Goal: Task Accomplishment & Management: Manage account settings

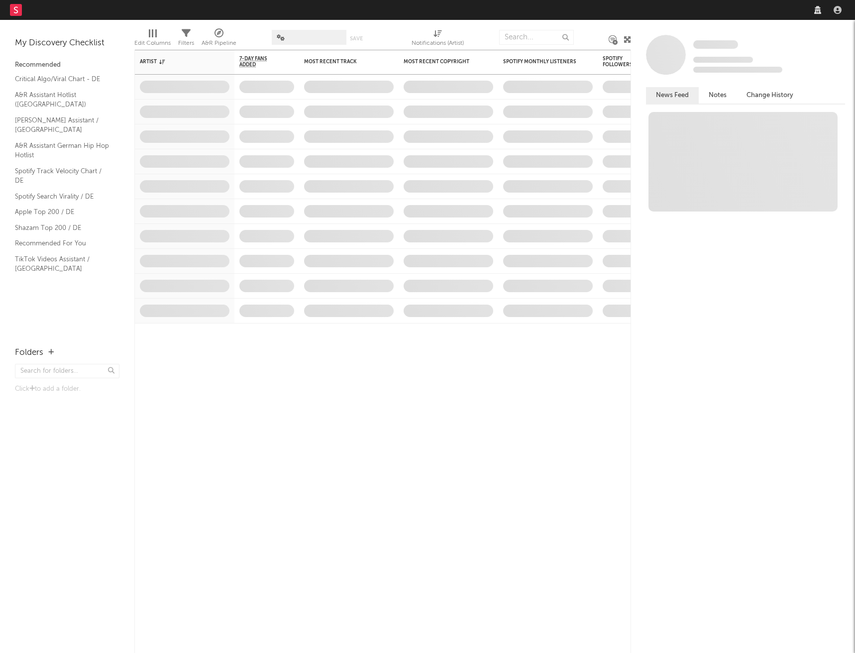
select select "recorded_music"
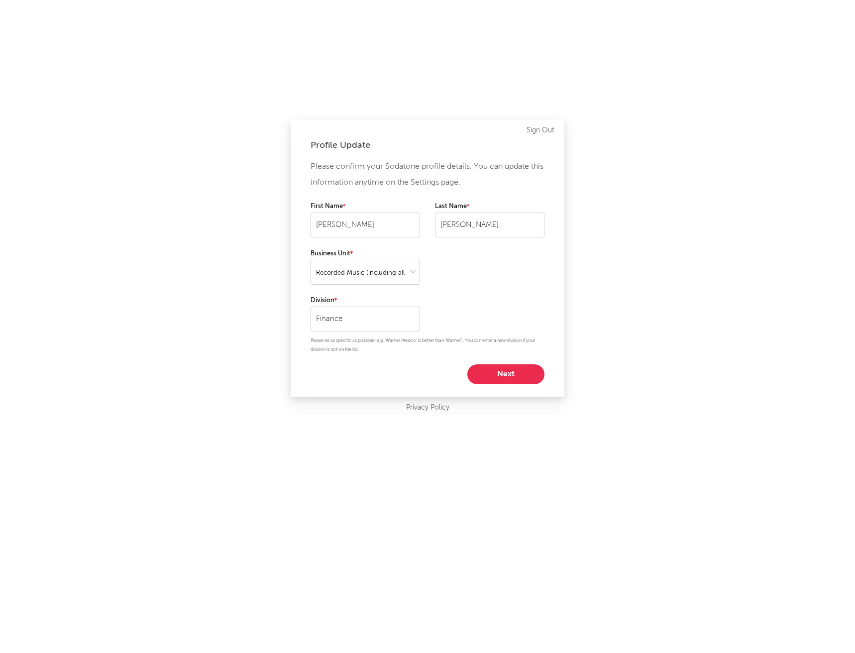
click at [515, 370] on button "Next" at bounding box center [505, 374] width 77 height 20
select select "other"
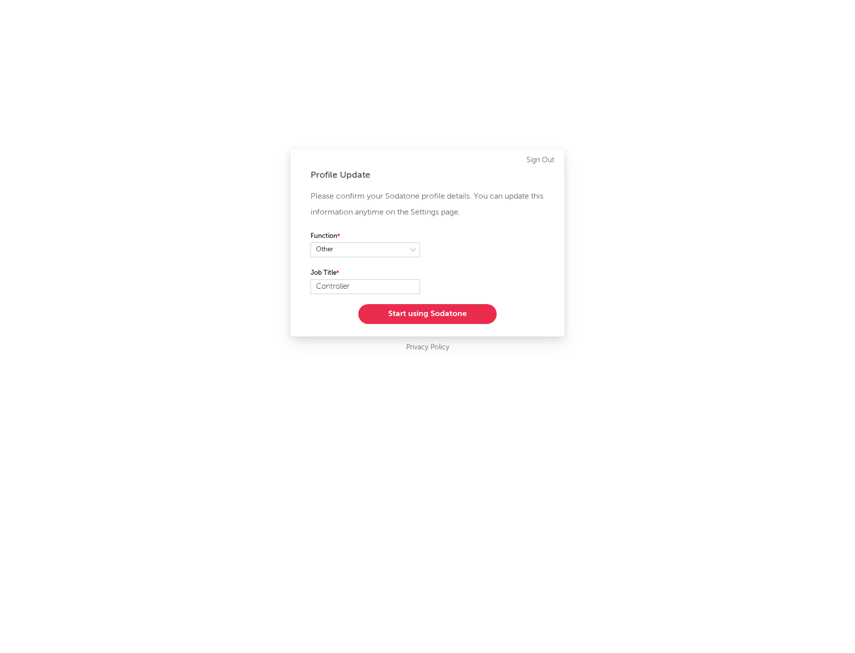
click at [458, 313] on button "Start using Sodatone" at bounding box center [427, 314] width 138 height 20
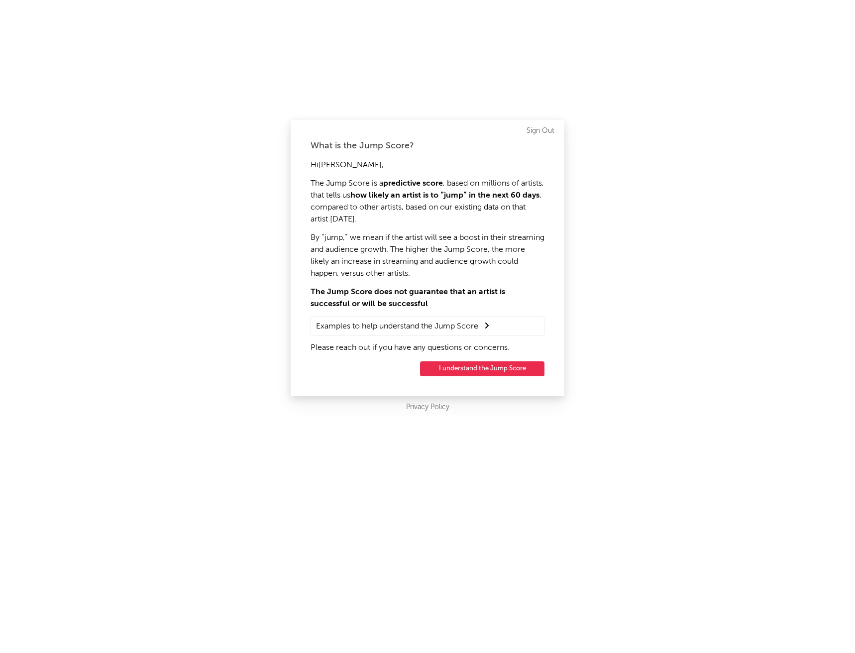
click at [481, 365] on button "I understand the Jump Score" at bounding box center [482, 368] width 124 height 15
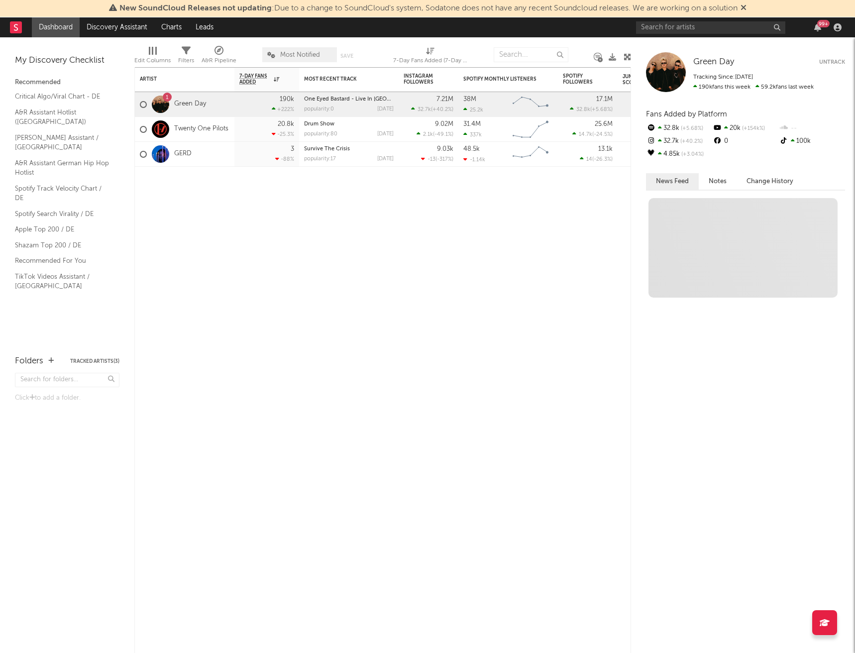
click at [685, 16] on div "New SoundCloud Releases not updating : Due to a change to SoundCloud's system, …" at bounding box center [427, 8] width 855 height 17
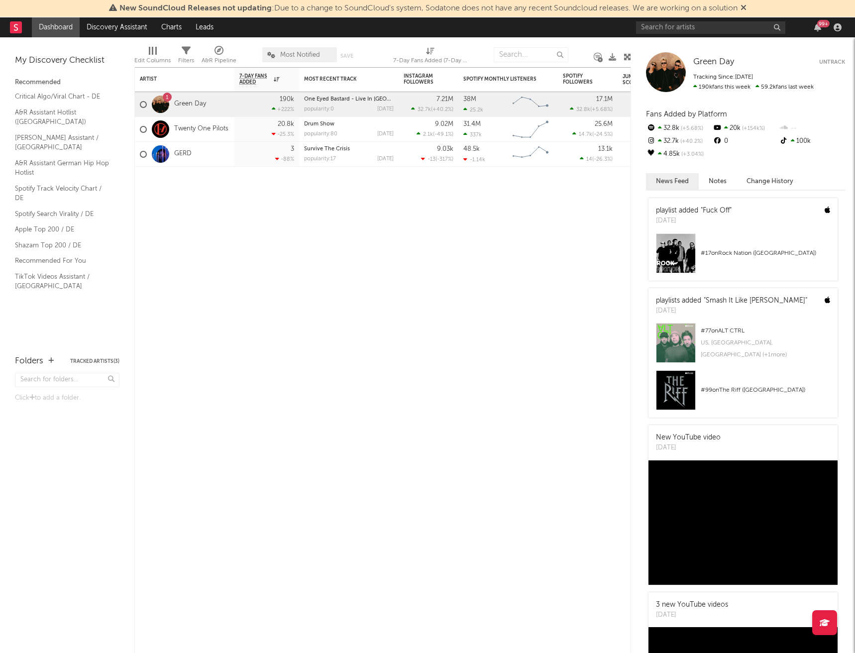
click at [682, 19] on div "99 +" at bounding box center [740, 27] width 209 height 20
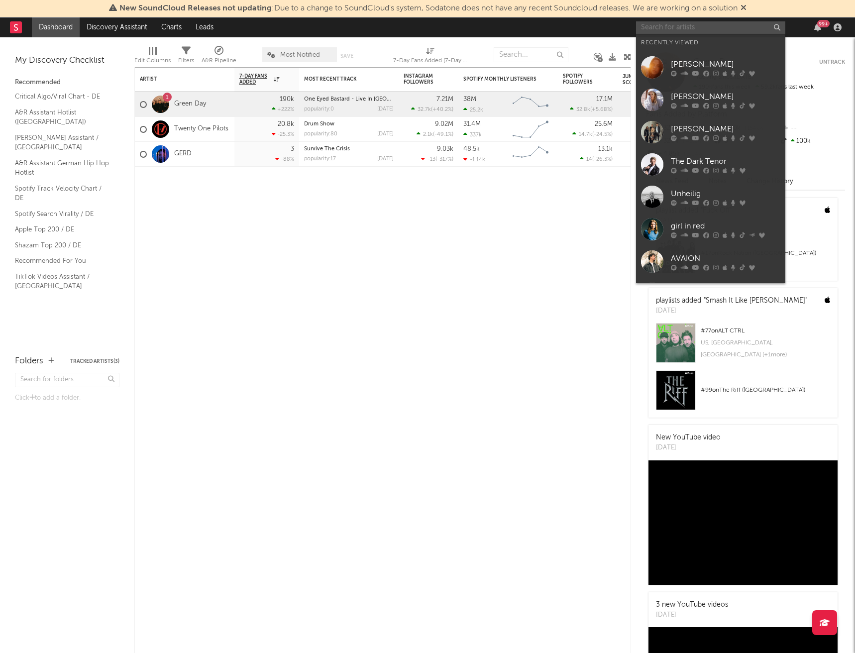
click at [681, 26] on input "text" at bounding box center [710, 27] width 149 height 12
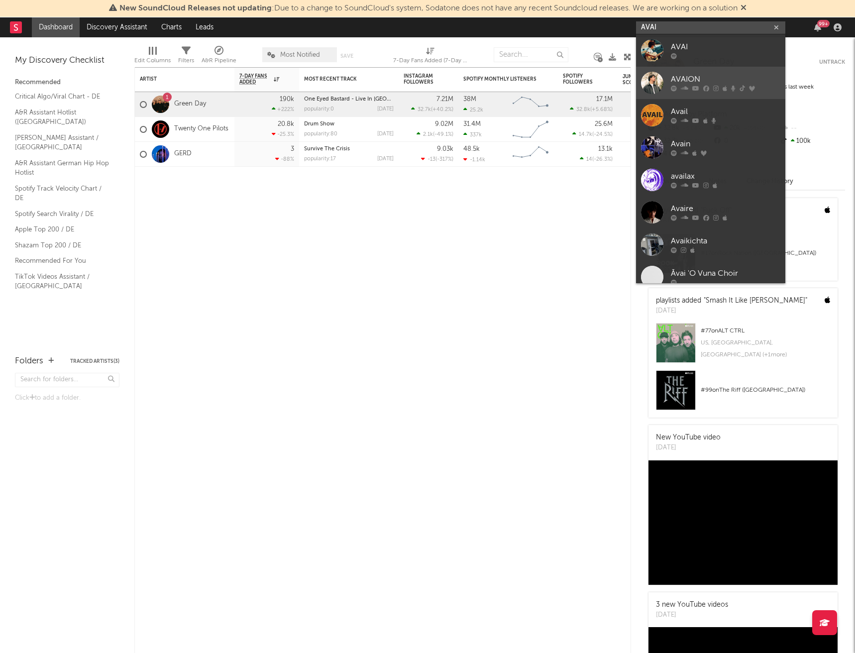
type input "AVAI"
click at [689, 77] on div "AVAION" at bounding box center [725, 80] width 109 height 12
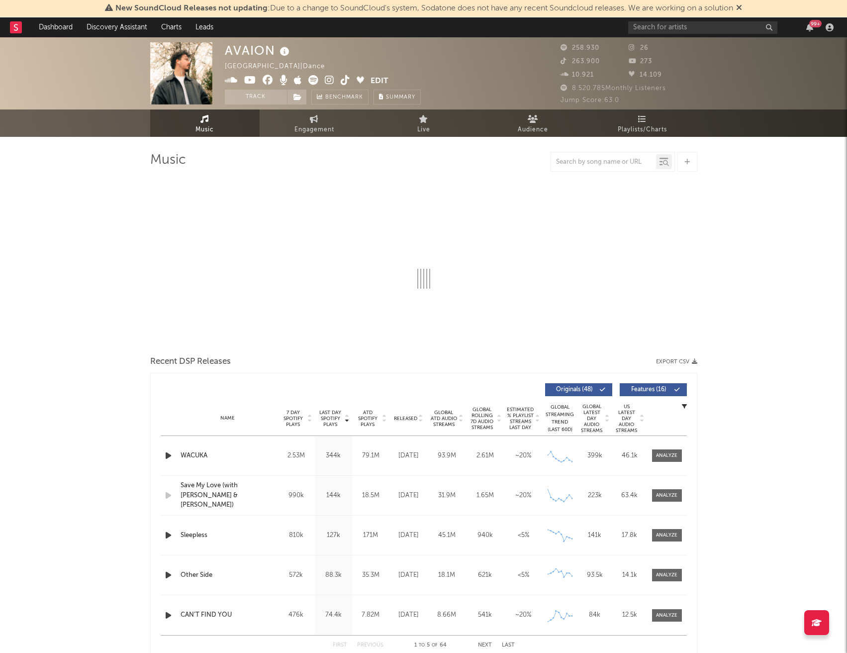
select select "6m"
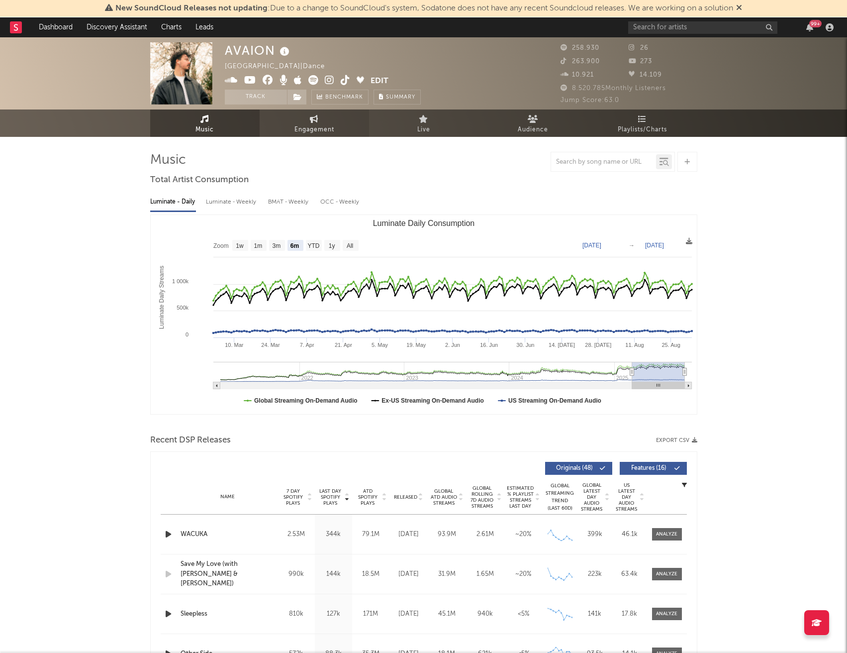
click at [323, 125] on span "Engagement" at bounding box center [314, 130] width 40 height 12
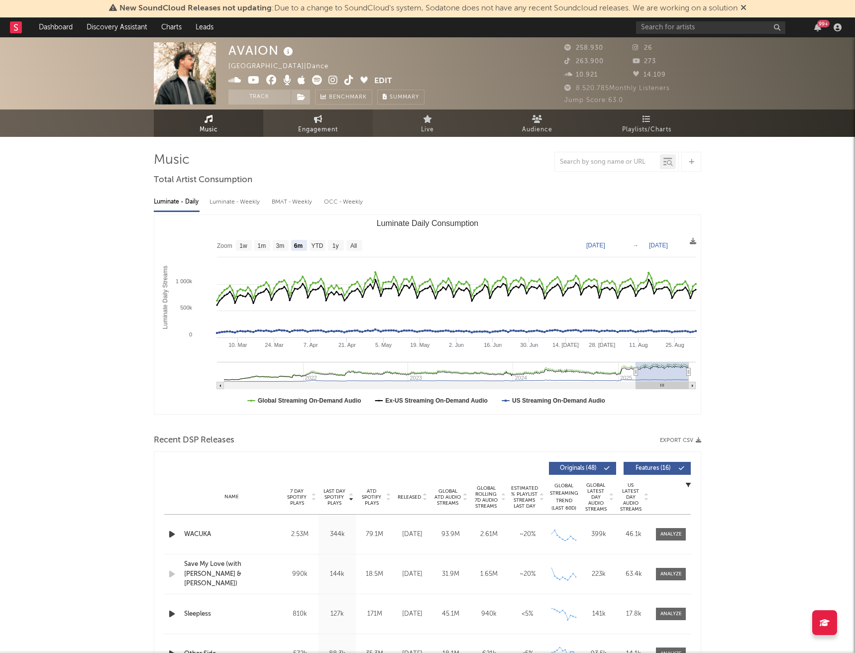
select select "1w"
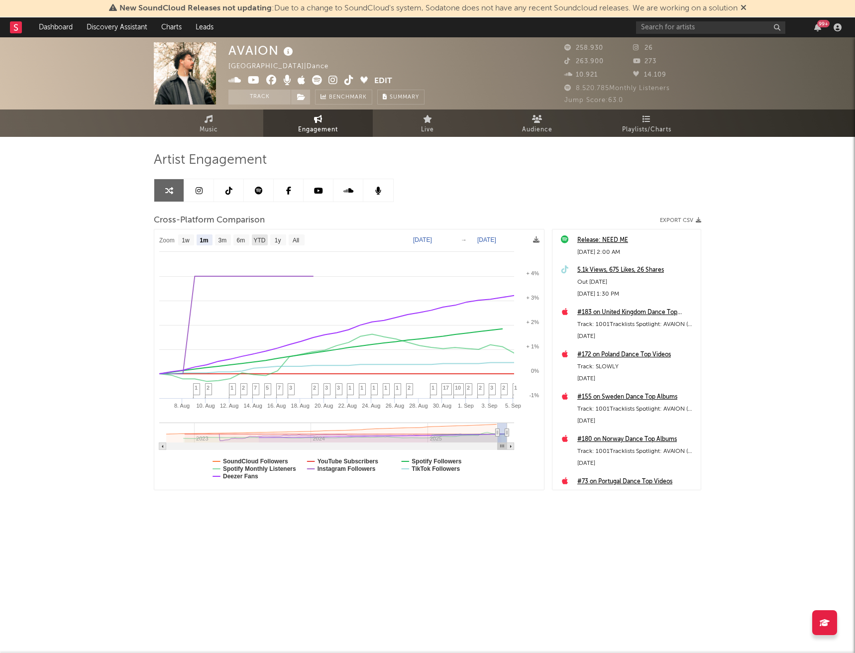
click at [265, 242] on text "YTD" at bounding box center [259, 240] width 12 height 7
select select "YTD"
type input "[DATE]"
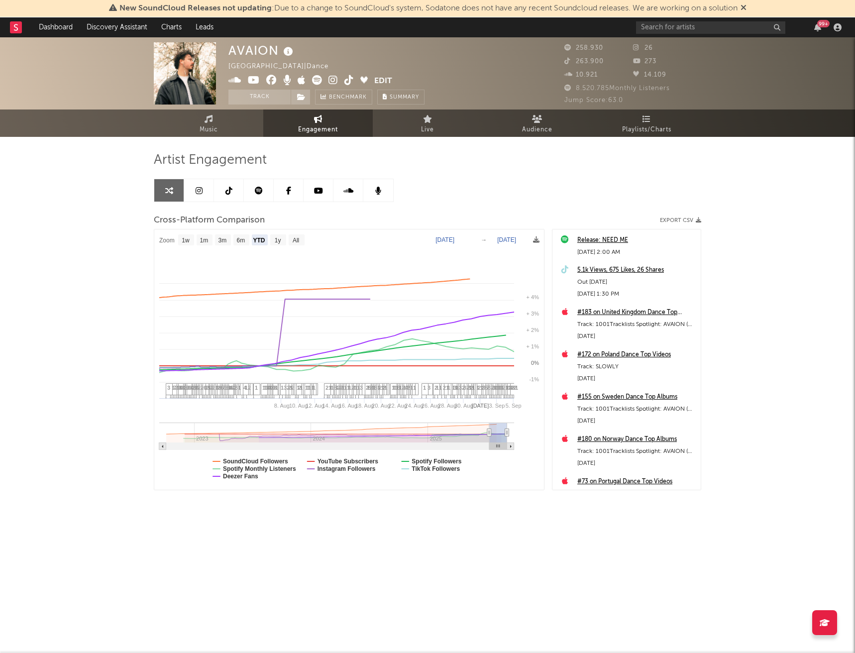
select select "1w"
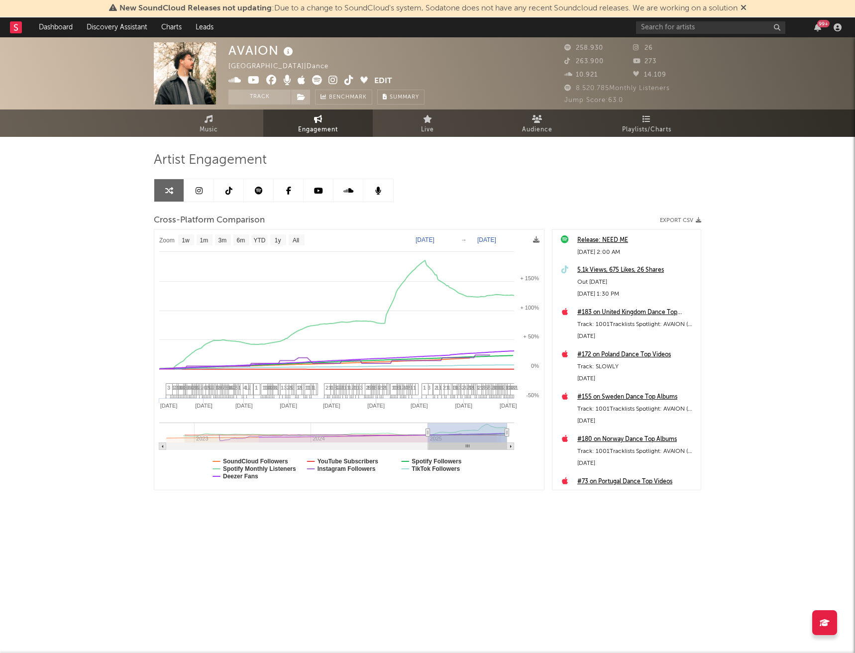
click at [707, 560] on html "New SoundCloud Releases not updating : Due to a change to SoundCloud's system, …" at bounding box center [427, 280] width 855 height 560
click at [754, 165] on div "AVAION [GEOGRAPHIC_DATA] | Dance Edit Track Benchmark Summary 258.930 26 263.90…" at bounding box center [427, 298] width 855 height 522
click at [746, 212] on div "AVAION [GEOGRAPHIC_DATA] | Dance Edit Track Benchmark Summary 258.930 26 263.90…" at bounding box center [427, 298] width 855 height 522
click at [190, 62] on img at bounding box center [185, 73] width 62 height 62
click at [384, 78] on button "Edit" at bounding box center [383, 81] width 18 height 12
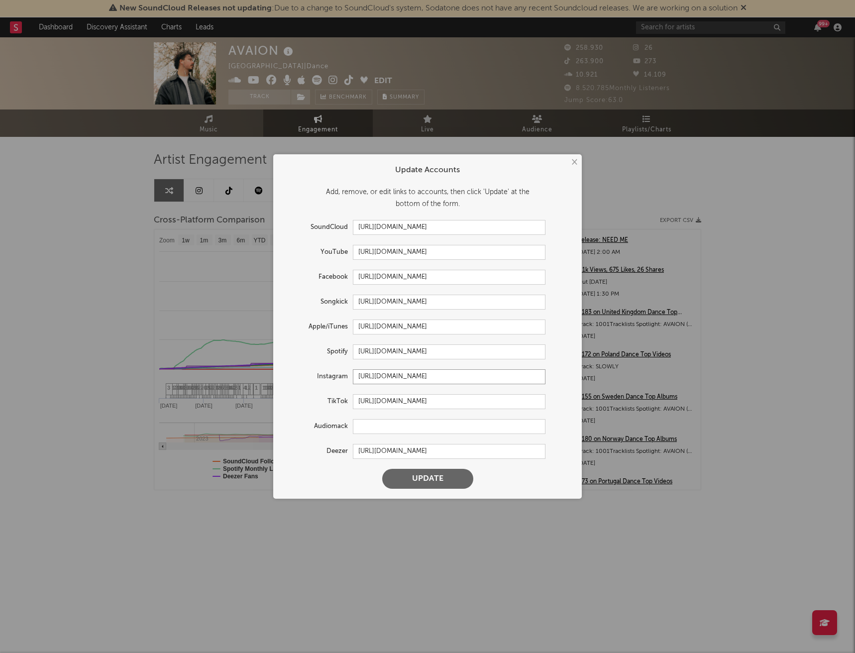
drag, startPoint x: 494, startPoint y: 377, endPoint x: 100, endPoint y: 367, distance: 393.6
click at [100, 367] on div "× Update Accounts Add, remove, or edit links to accounts, then click 'Update' a…" at bounding box center [427, 326] width 855 height 653
paste input "on/?hl=en"
type input "[URL][DOMAIN_NAME]"
click at [439, 478] on button "Update" at bounding box center [427, 479] width 91 height 20
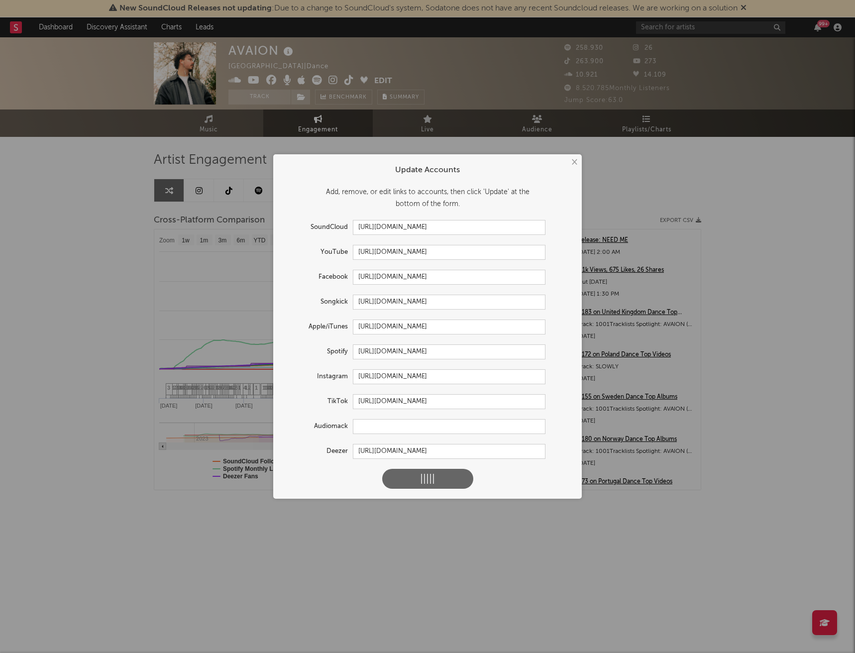
select select "1w"
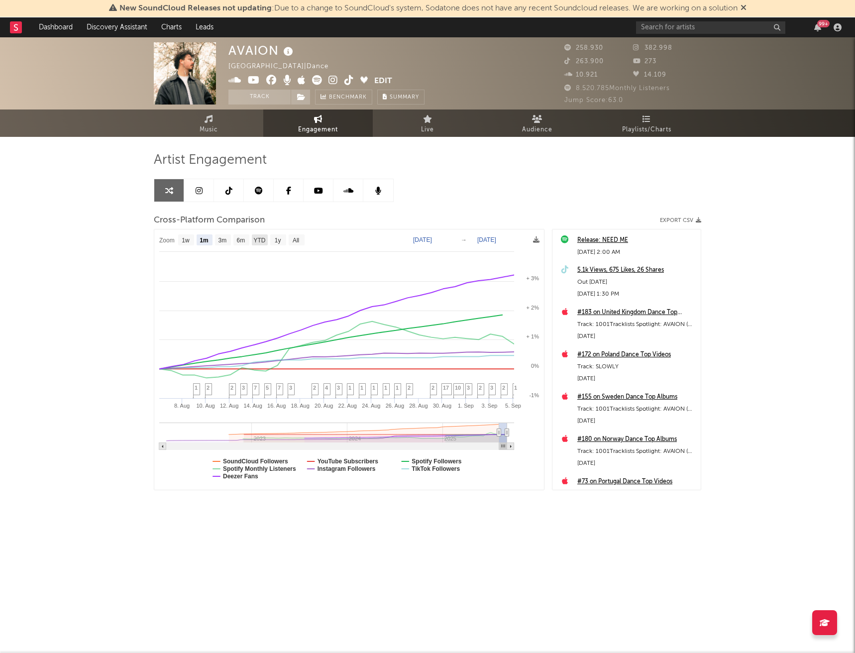
click at [261, 237] on text "YTD" at bounding box center [259, 240] width 12 height 7
select select "YTD"
type input "[DATE]"
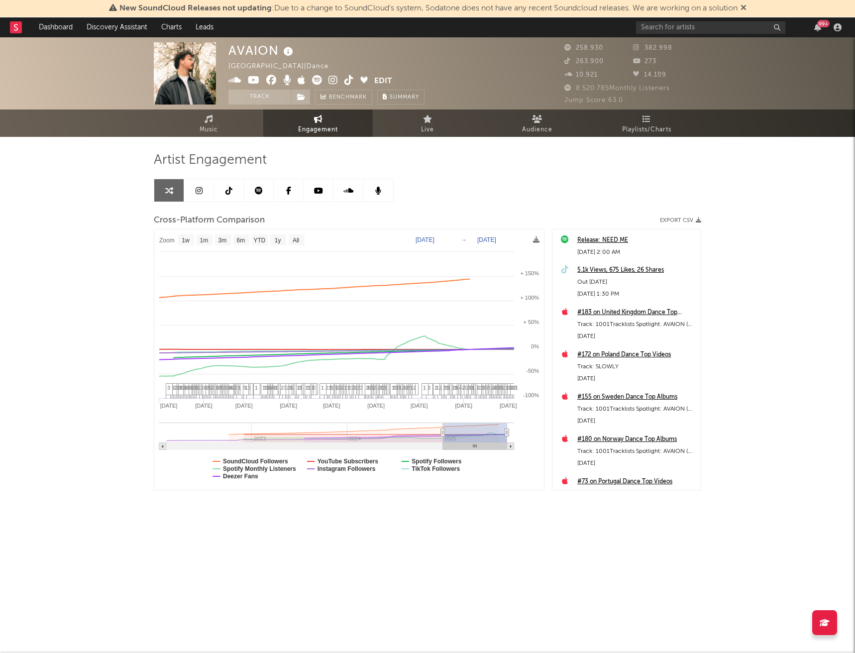
select select "1w"
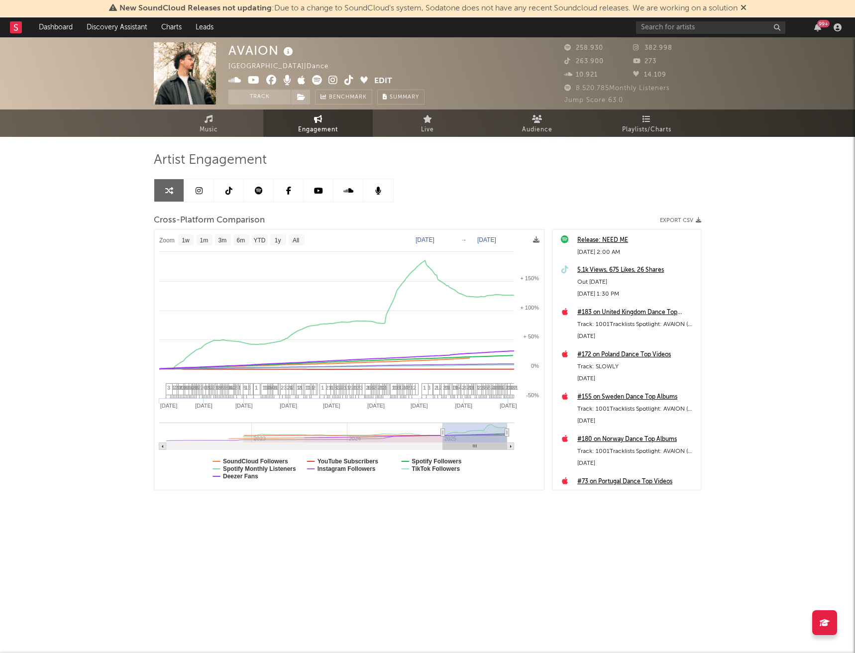
click at [756, 208] on div "AVAION [GEOGRAPHIC_DATA] | Dance Edit Track Benchmark Summary 258.930 382.998 2…" at bounding box center [427, 298] width 855 height 522
click at [391, 79] on button "Edit" at bounding box center [383, 81] width 18 height 12
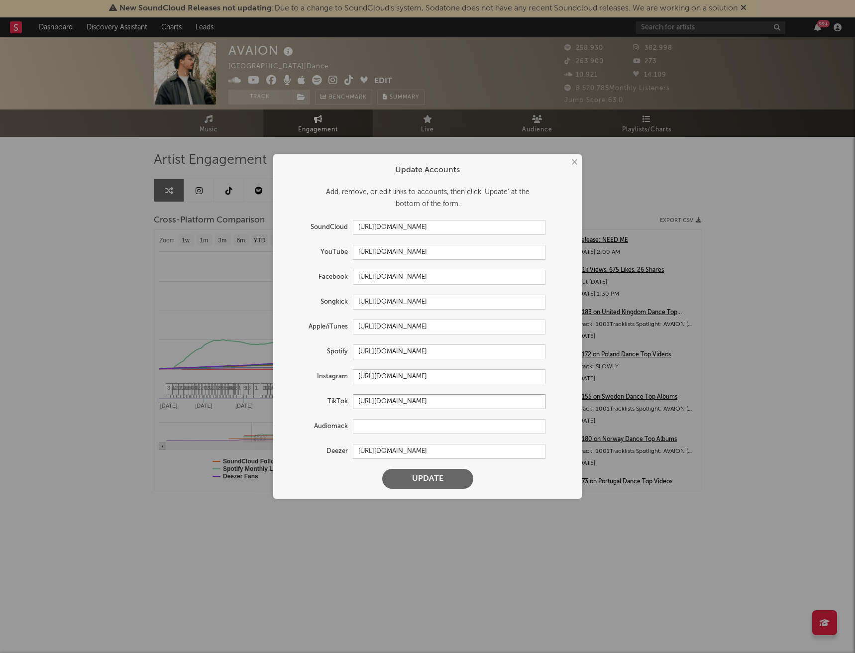
drag, startPoint x: 543, startPoint y: 400, endPoint x: 98, endPoint y: 388, distance: 445.4
click at [98, 388] on div "× Update Accounts Add, remove, or edit links to accounts, then click 'Update' a…" at bounding box center [427, 326] width 855 height 653
paste input "[DOMAIN_NAME][URL]"
type input "[DOMAIN_NAME][URL]"
click at [503, 420] on input "text" at bounding box center [449, 426] width 193 height 15
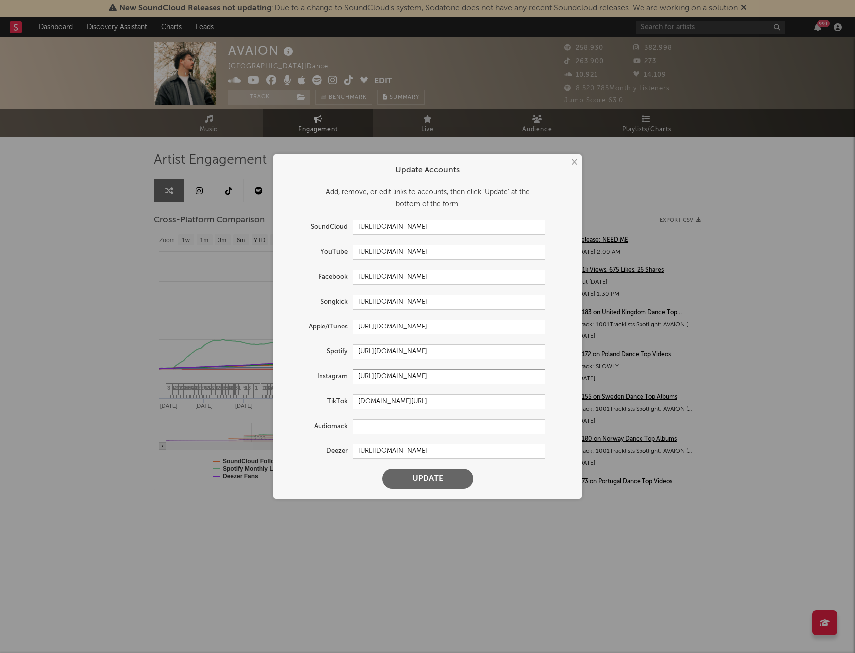
drag, startPoint x: 477, startPoint y: 376, endPoint x: 124, endPoint y: 354, distance: 353.4
click at [121, 353] on div "× Update Accounts Add, remove, or edit links to accounts, then click 'Update' a…" at bounding box center [427, 326] width 855 height 653
paste input "[DOMAIN_NAME][URL]"
type input "[DOMAIN_NAME][URL]"
click at [556, 400] on div "TikTok [DOMAIN_NAME][URL]" at bounding box center [427, 401] width 289 height 15
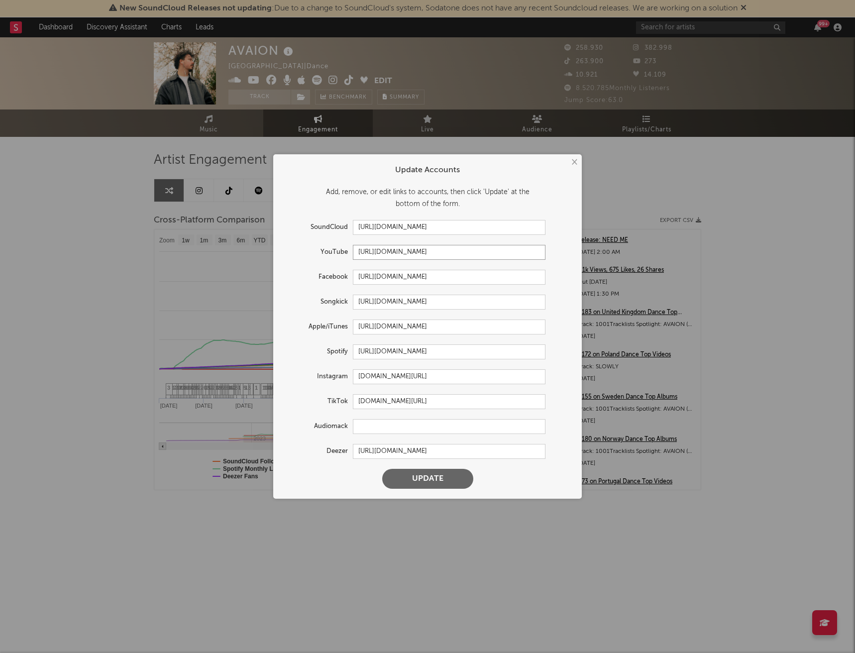
drag, startPoint x: 496, startPoint y: 250, endPoint x: 0, endPoint y: 260, distance: 496.6
click at [0, 260] on html "New SoundCloud Releases not updating : Due to a change to SoundCloud's system, …" at bounding box center [427, 280] width 855 height 560
click at [494, 249] on input "[URL][DOMAIN_NAME]" at bounding box center [449, 252] width 193 height 15
drag, startPoint x: 486, startPoint y: 248, endPoint x: 448, endPoint y: 259, distance: 39.0
click at [448, 259] on input "[URL][DOMAIN_NAME]" at bounding box center [449, 252] width 193 height 15
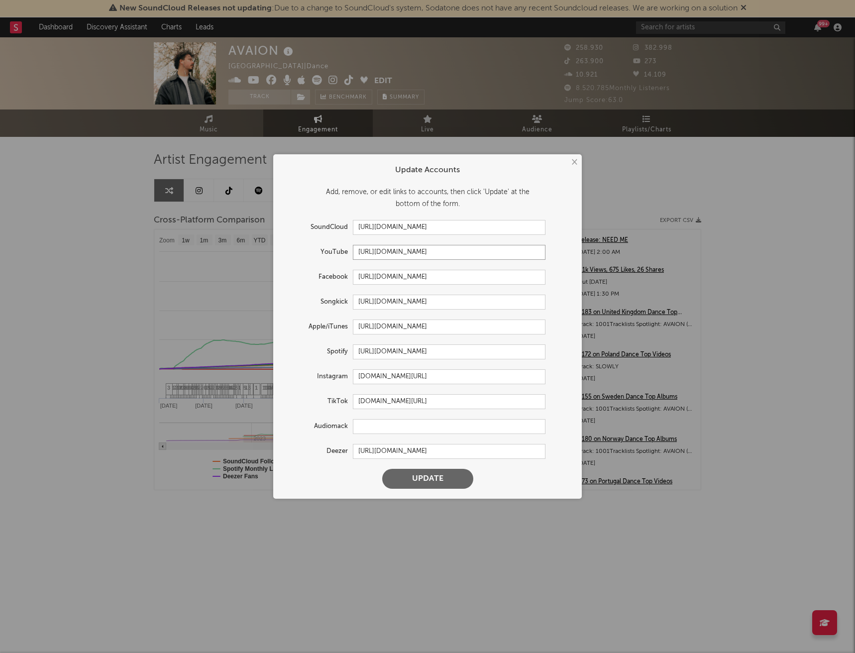
type input "[URL][DOMAIN_NAME]"
click at [441, 472] on button "Update" at bounding box center [427, 479] width 91 height 20
select select "1w"
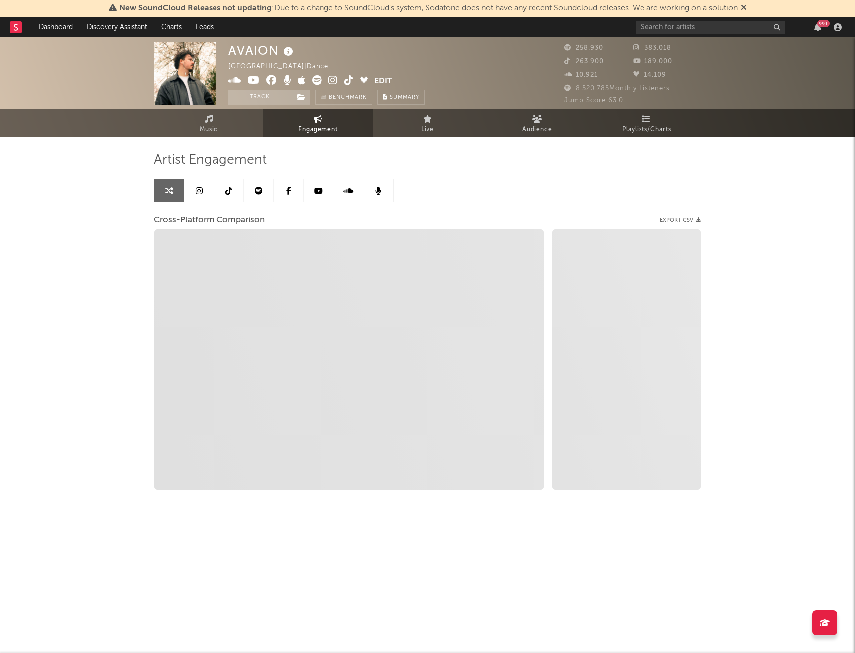
select select "1m"
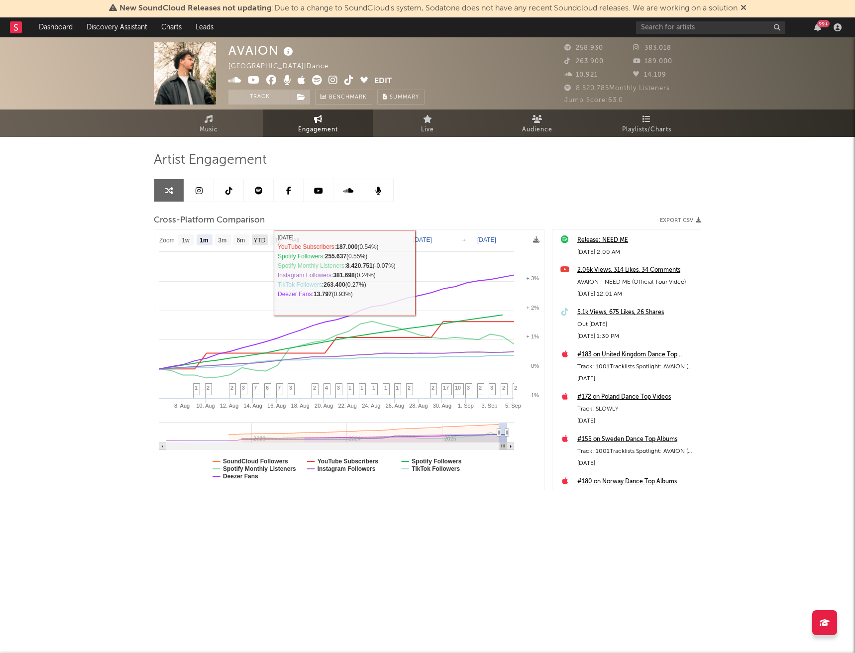
click at [261, 241] on text "YTD" at bounding box center [259, 240] width 12 height 7
select select "YTD"
type input "[DATE]"
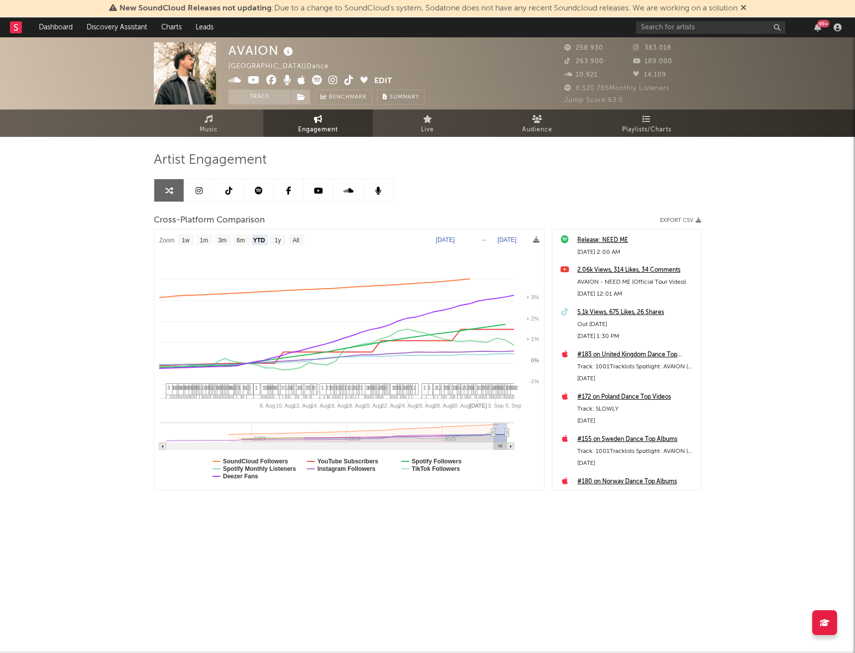
select select "1w"
